Goal: Complete application form: Complete application form

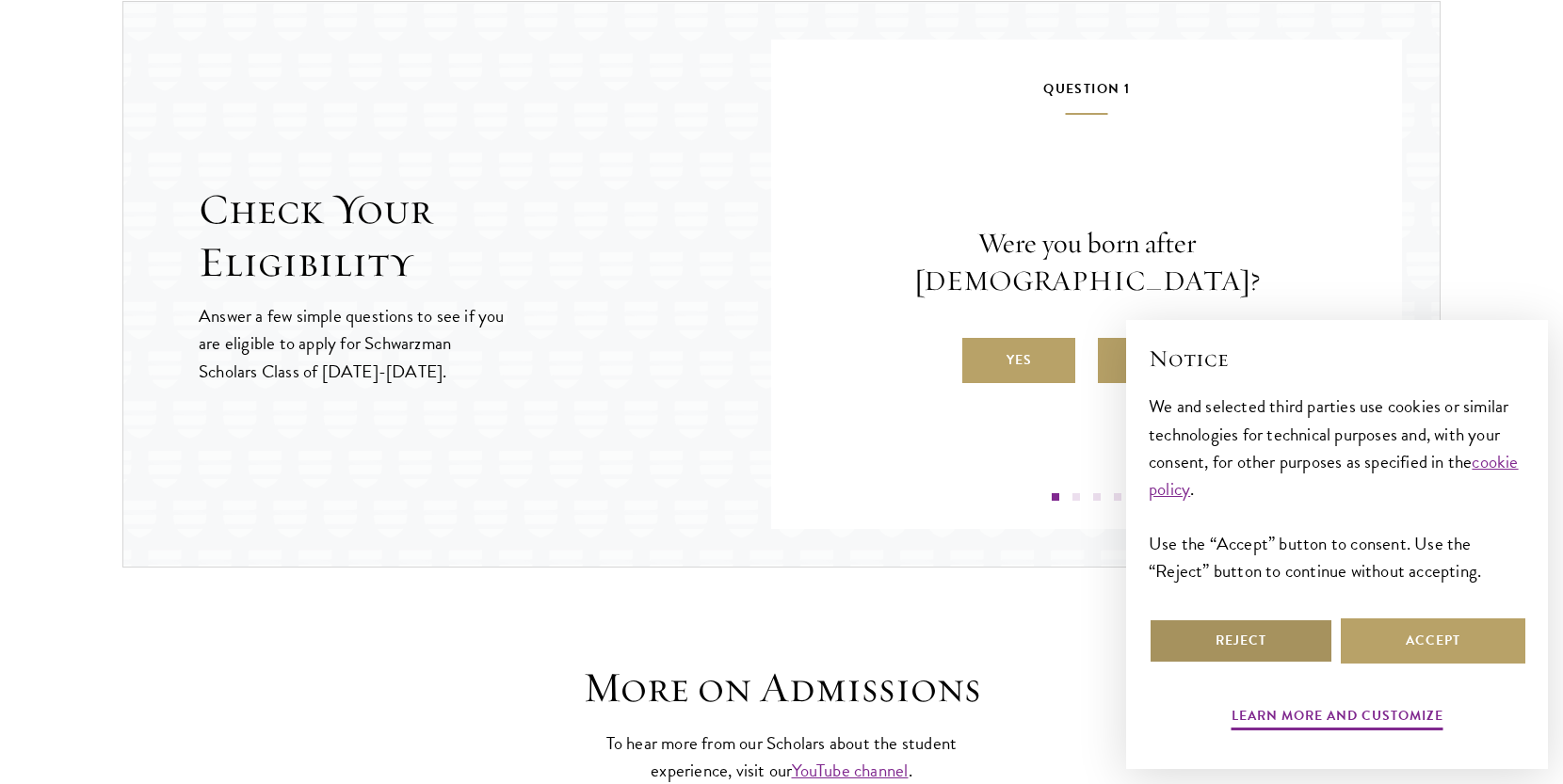
click at [1272, 627] on button "Reject" at bounding box center [1241, 641] width 184 height 45
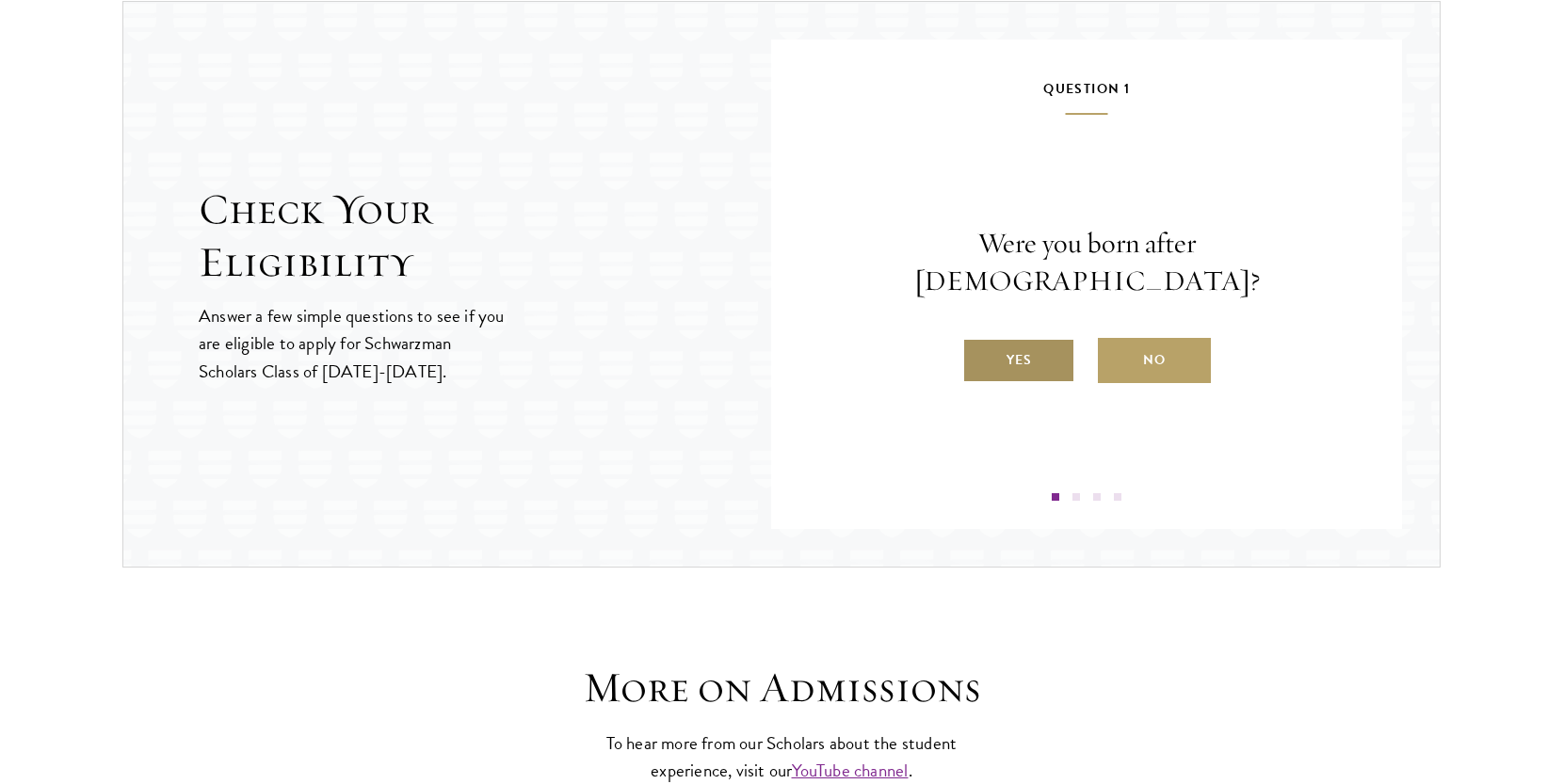
click at [1027, 346] on label "Yes" at bounding box center [1018, 360] width 113 height 45
click at [979, 346] on input "Yes" at bounding box center [970, 347] width 17 height 17
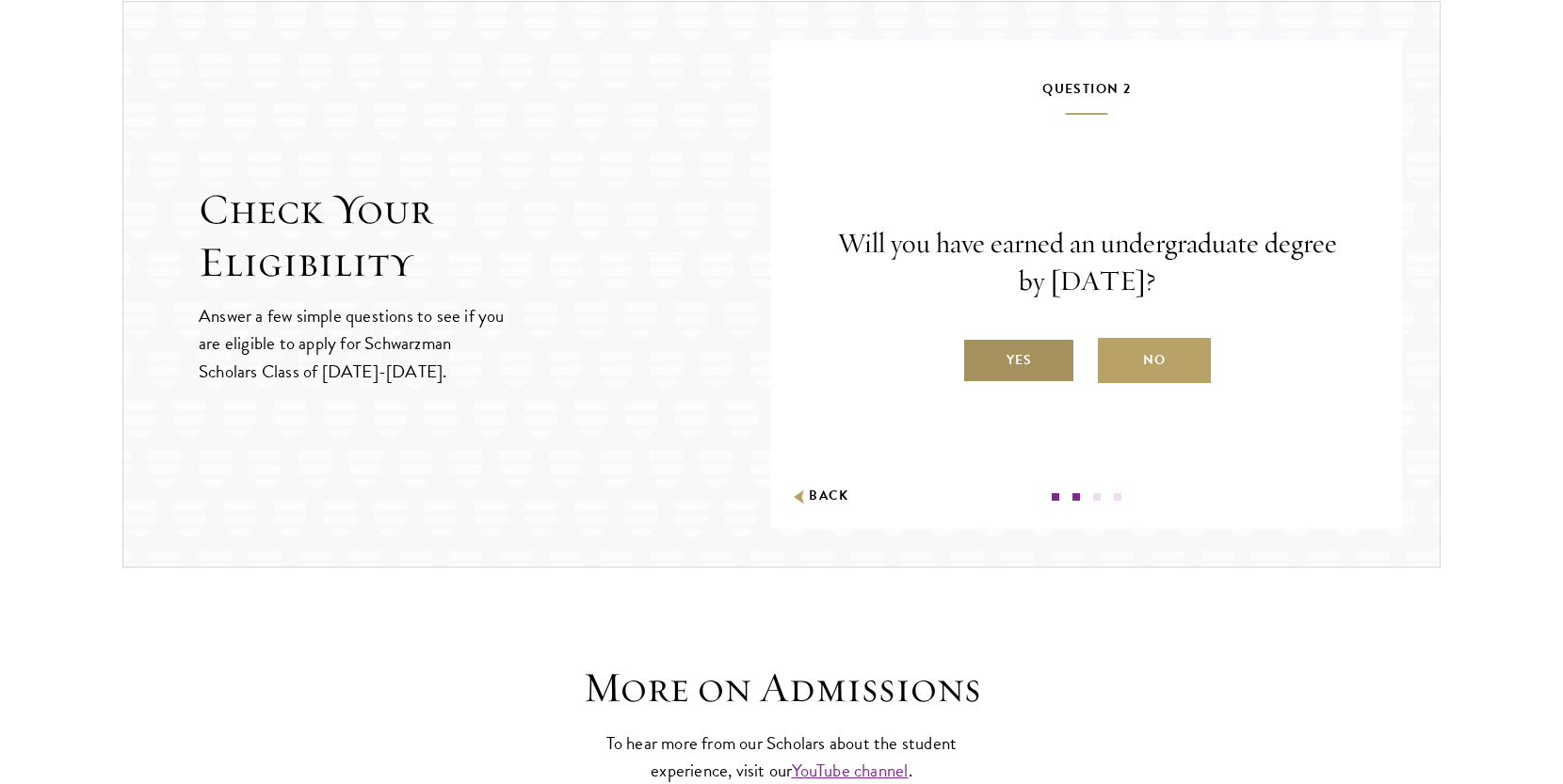
click at [1044, 362] on label "Yes" at bounding box center [1018, 360] width 113 height 45
click at [979, 356] on input "Yes" at bounding box center [970, 347] width 17 height 17
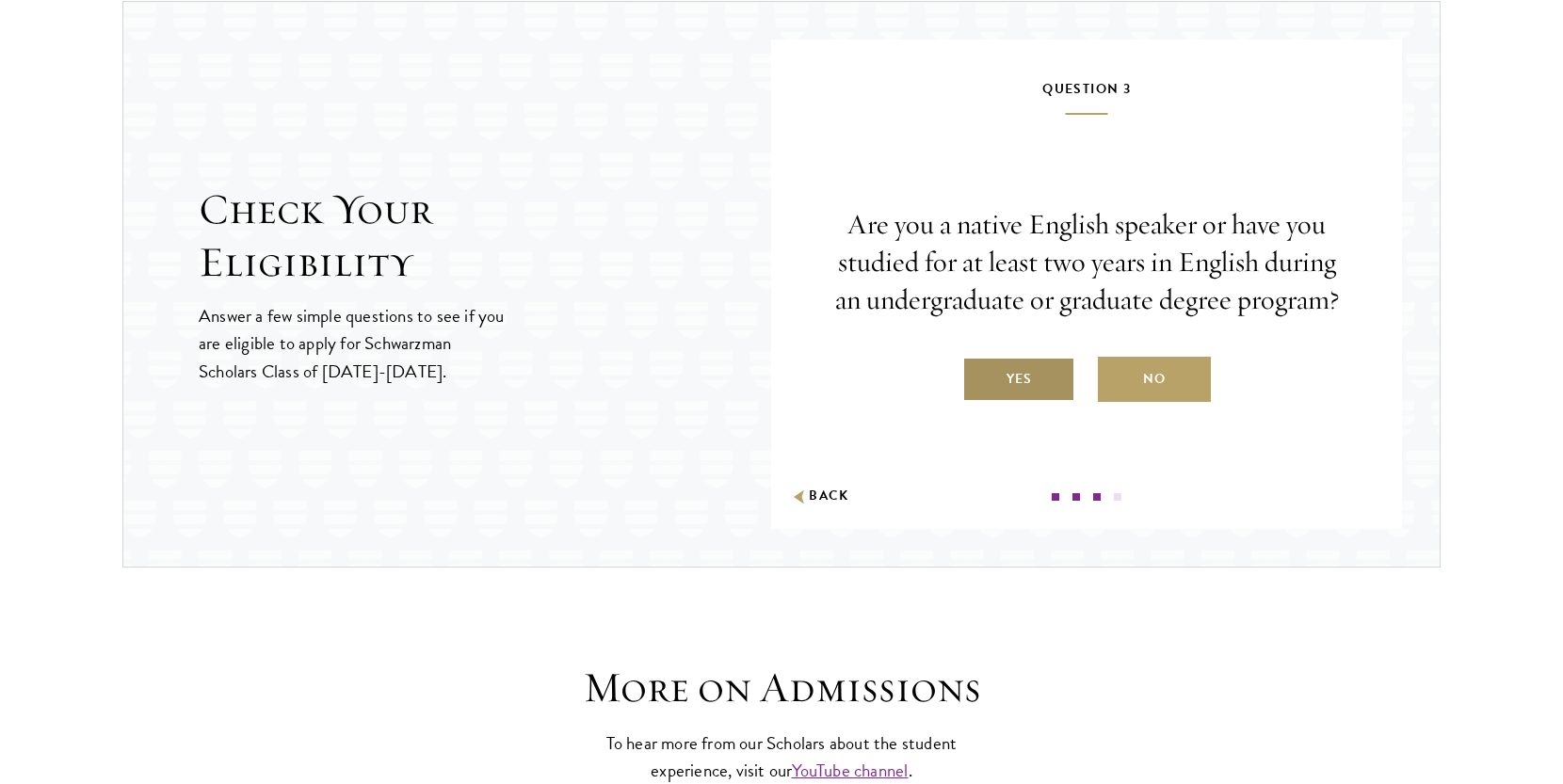
click at [1044, 369] on label "Yes" at bounding box center [1018, 379] width 113 height 45
click at [979, 369] on input "Yes" at bounding box center [970, 366] width 17 height 17
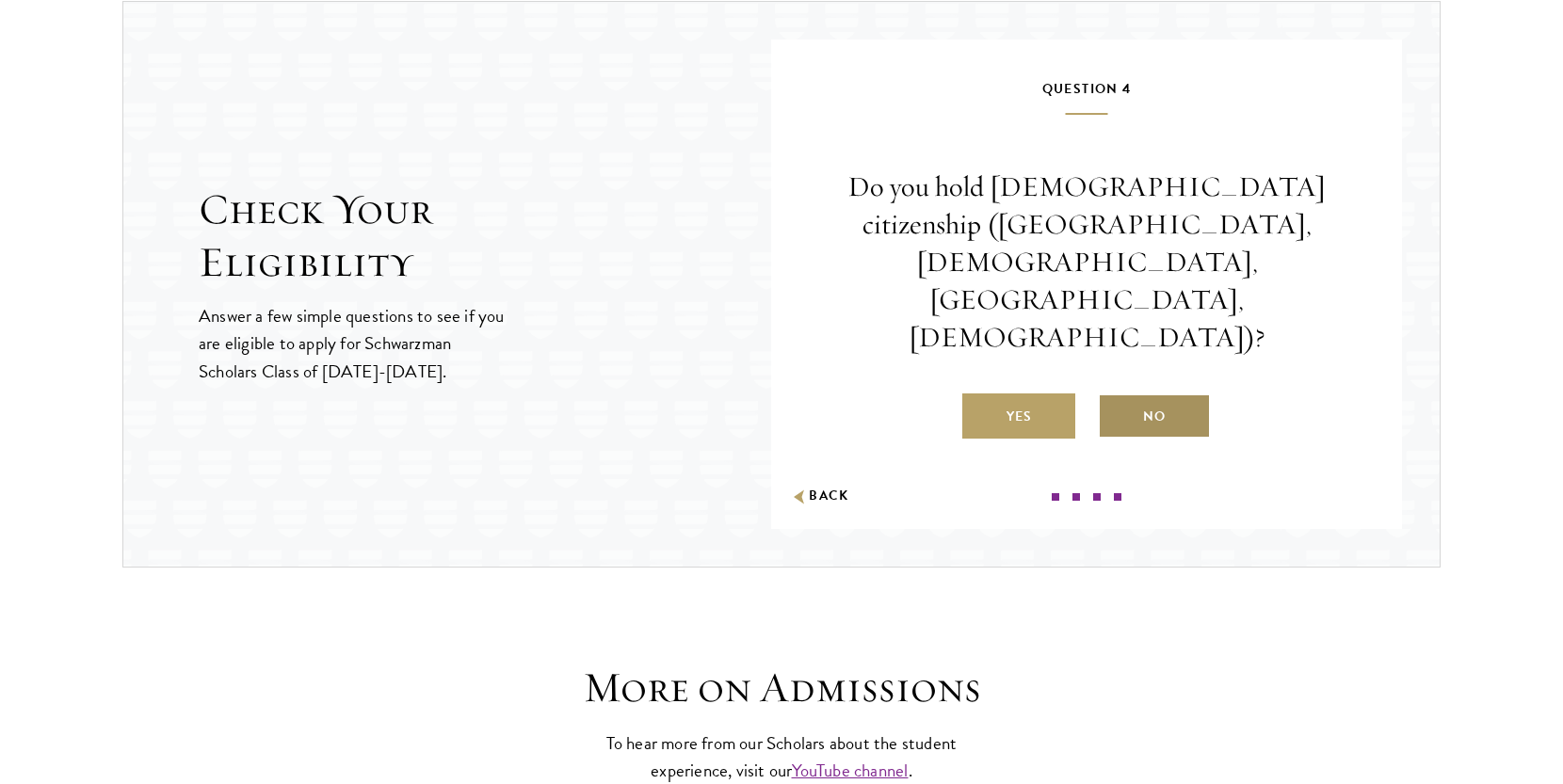
click at [1177, 393] on label "No" at bounding box center [1154, 416] width 113 height 45
click at [1114, 396] on input "No" at bounding box center [1106, 404] width 17 height 17
